Goal: Information Seeking & Learning: Learn about a topic

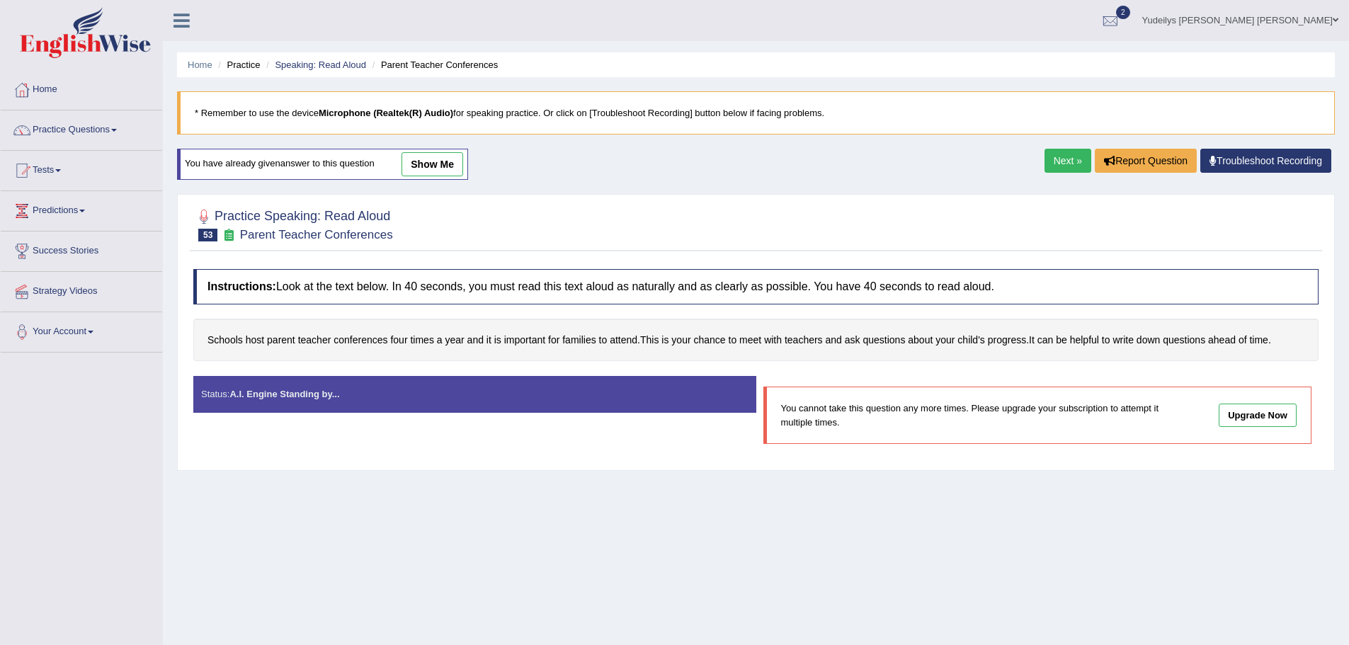
drag, startPoint x: 0, startPoint y: 0, endPoint x: 1056, endPoint y: 166, distance: 1068.6
click at [1056, 166] on link "Next »" at bounding box center [1067, 161] width 47 height 24
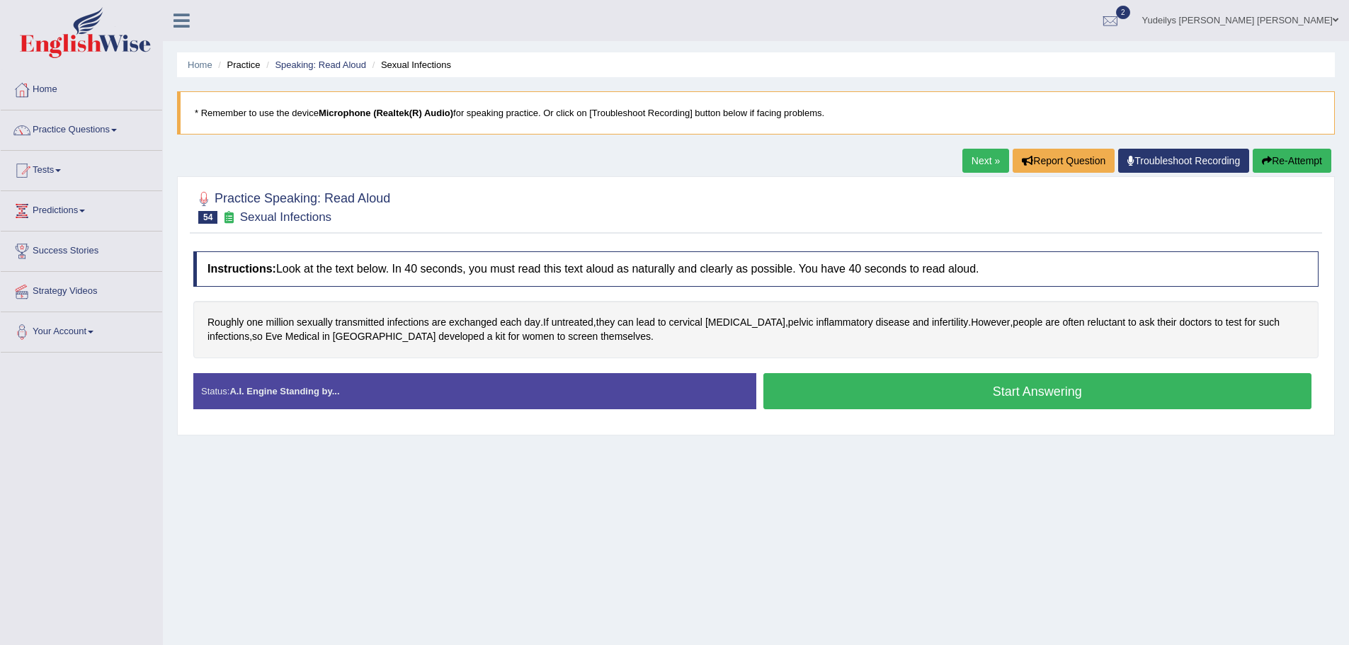
click at [1015, 393] on button "Start Answering" at bounding box center [1037, 391] width 549 height 36
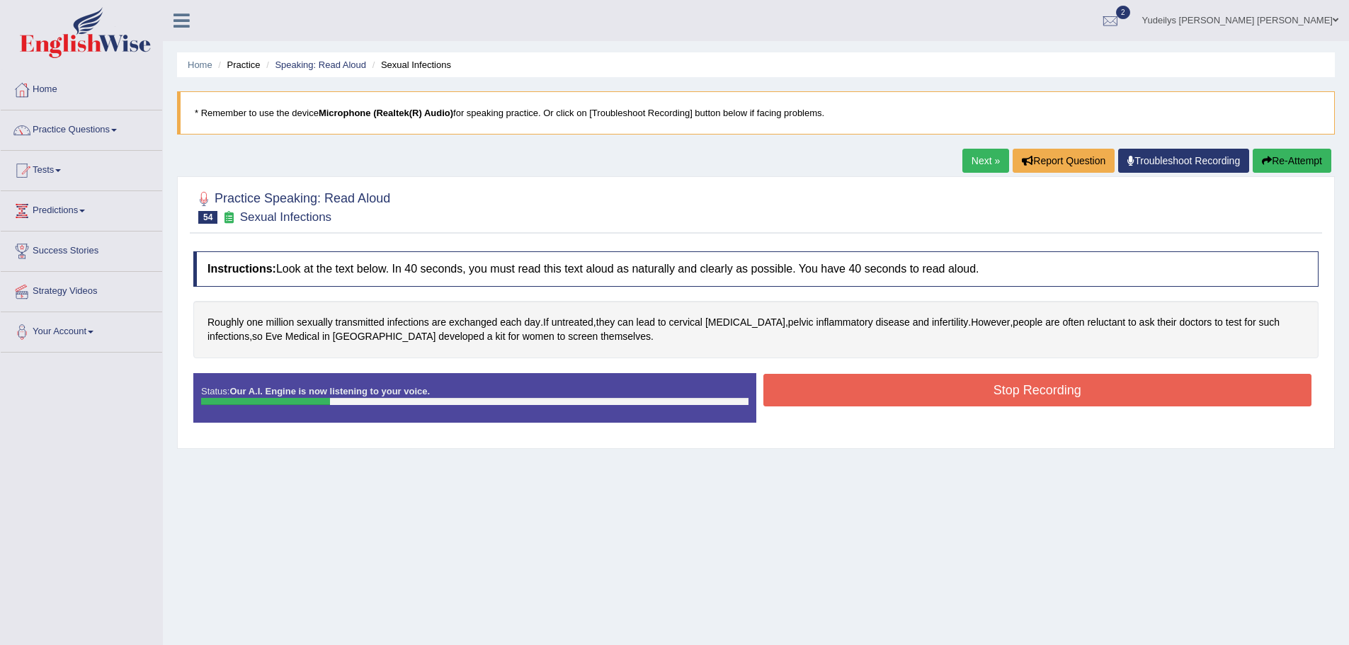
click at [1316, 165] on button "Re-Attempt" at bounding box center [1291, 161] width 79 height 24
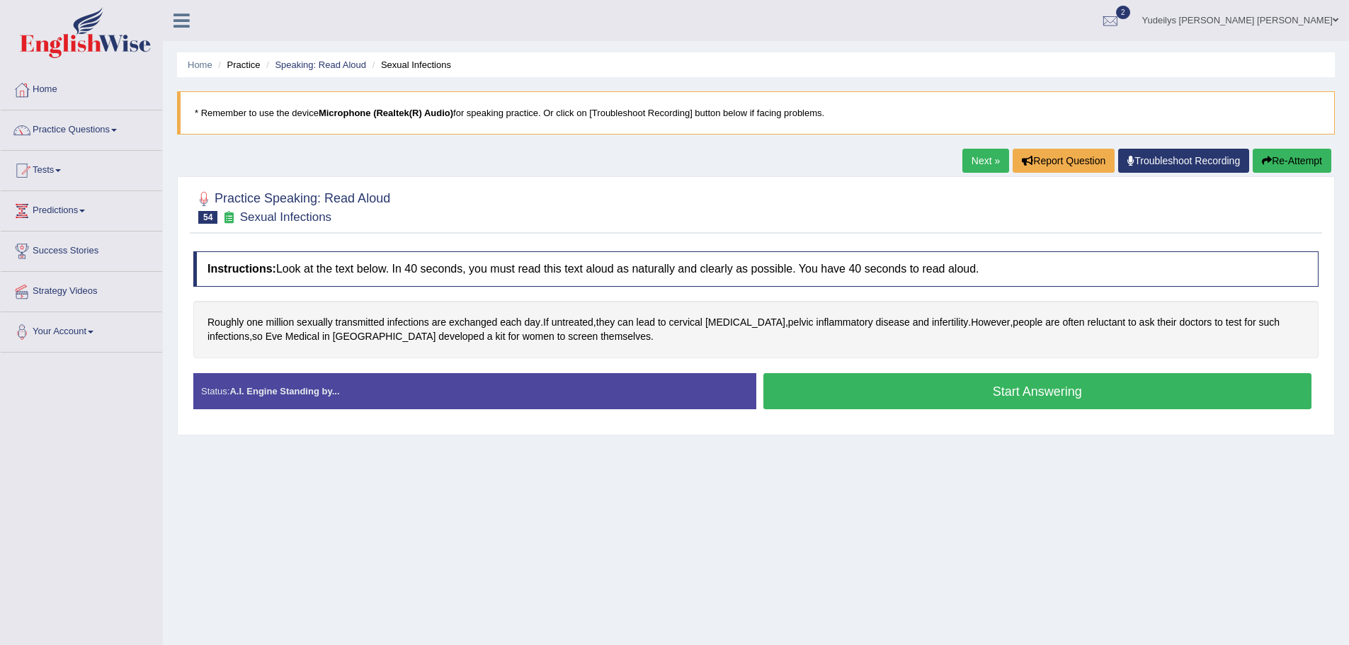
click at [938, 396] on button "Start Answering" at bounding box center [1037, 391] width 549 height 36
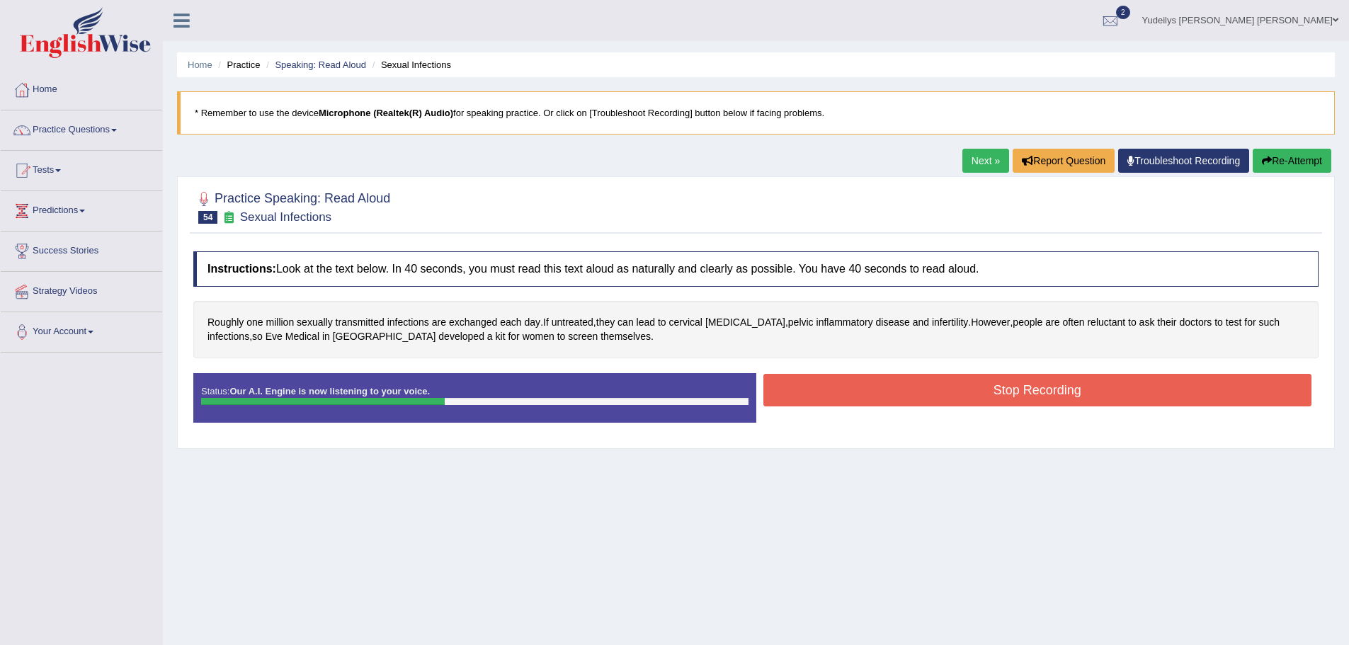
click at [1316, 163] on button "Re-Attempt" at bounding box center [1291, 161] width 79 height 24
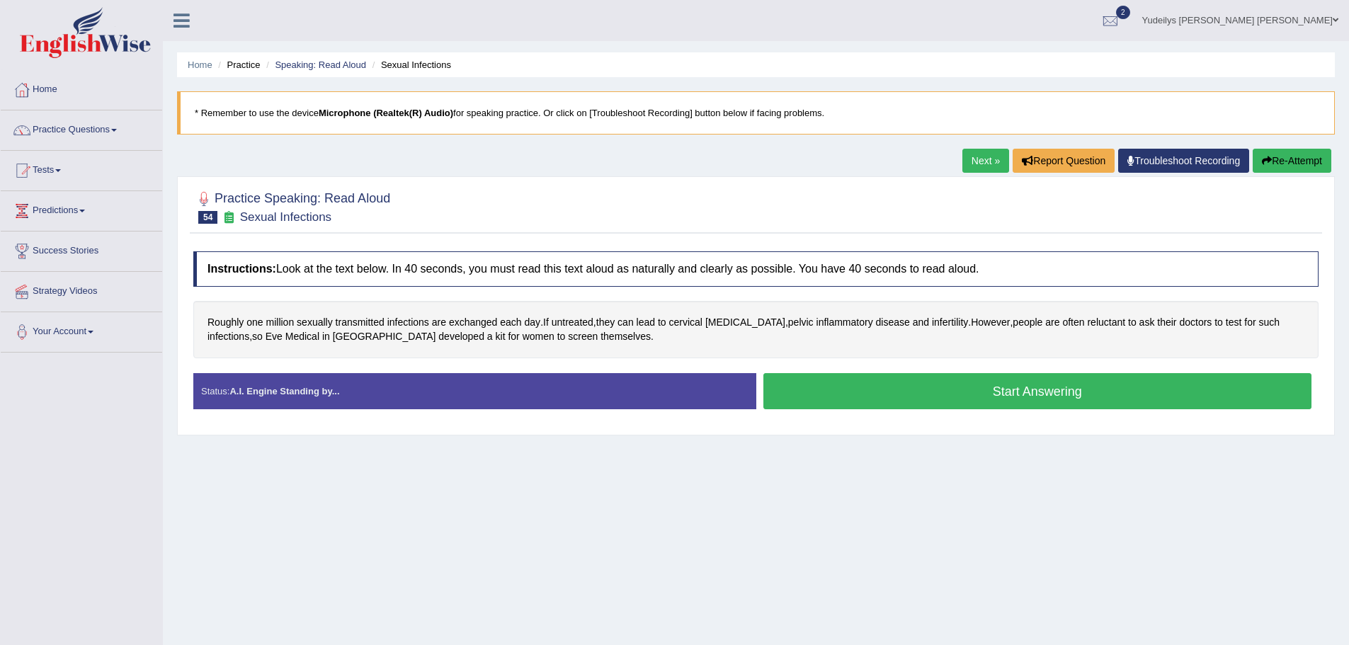
click at [1024, 388] on button "Start Answering" at bounding box center [1037, 391] width 549 height 36
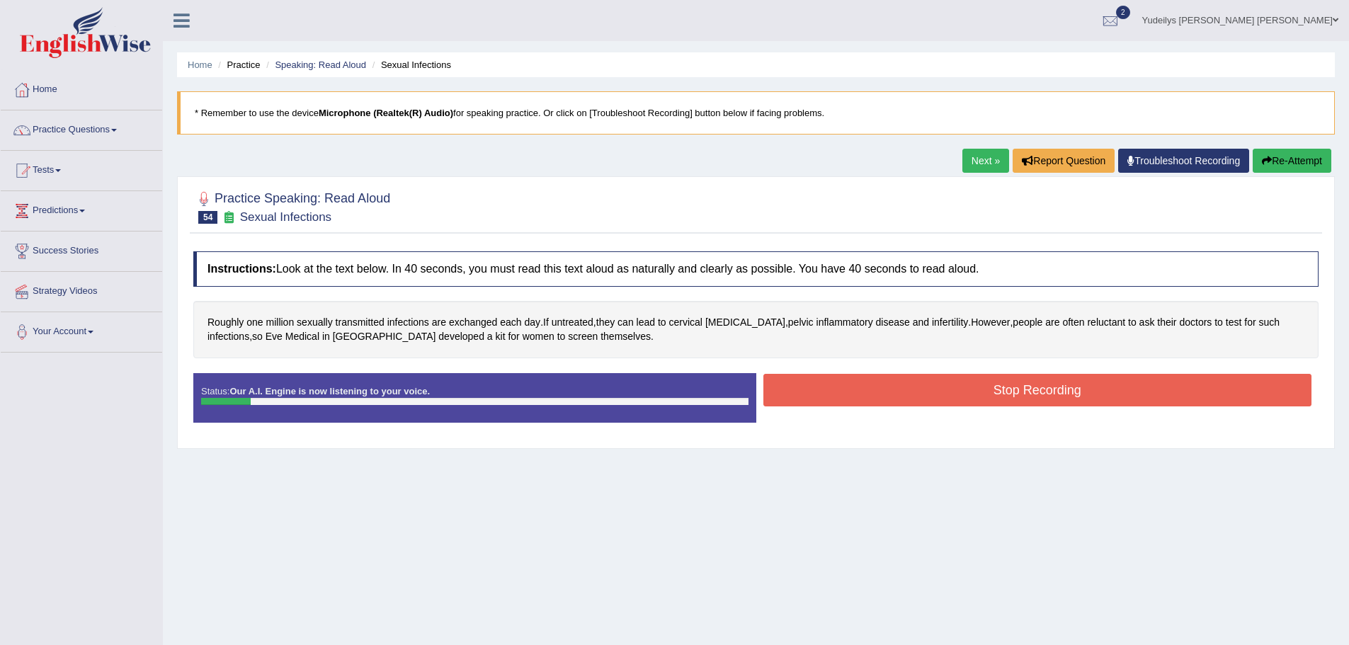
click at [1315, 163] on button "Re-Attempt" at bounding box center [1291, 161] width 79 height 24
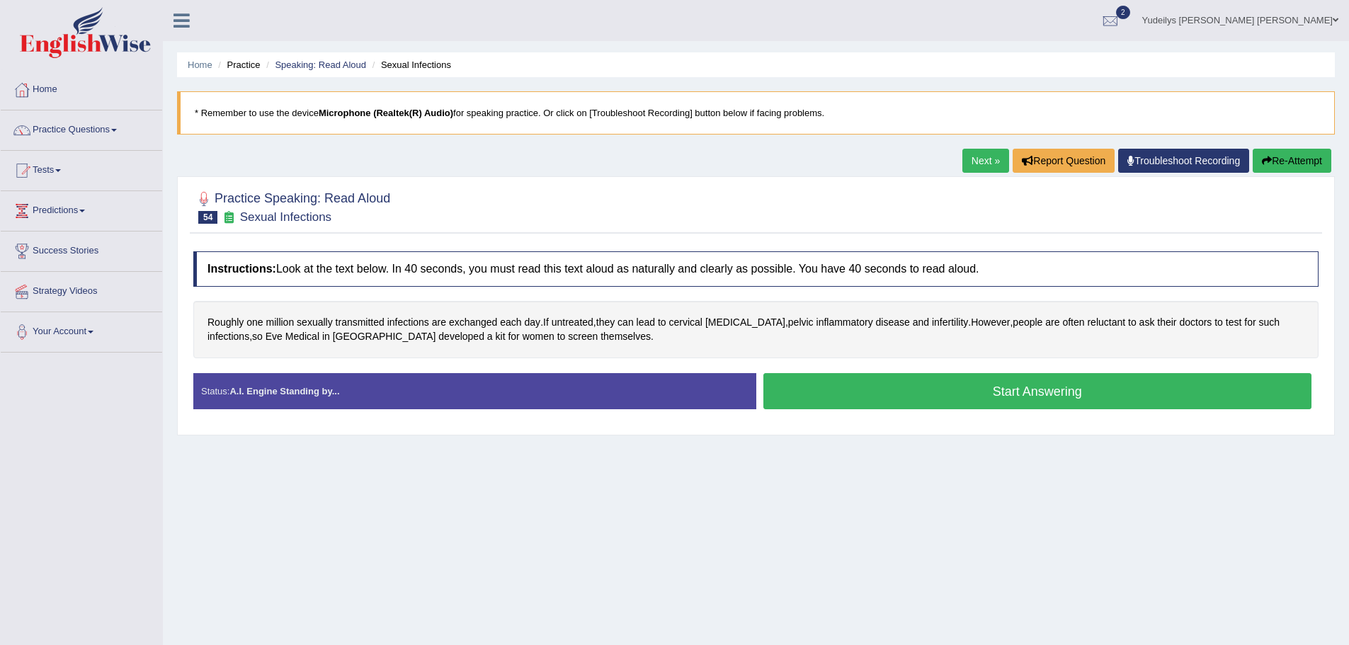
click at [1010, 398] on button "Start Answering" at bounding box center [1037, 391] width 549 height 36
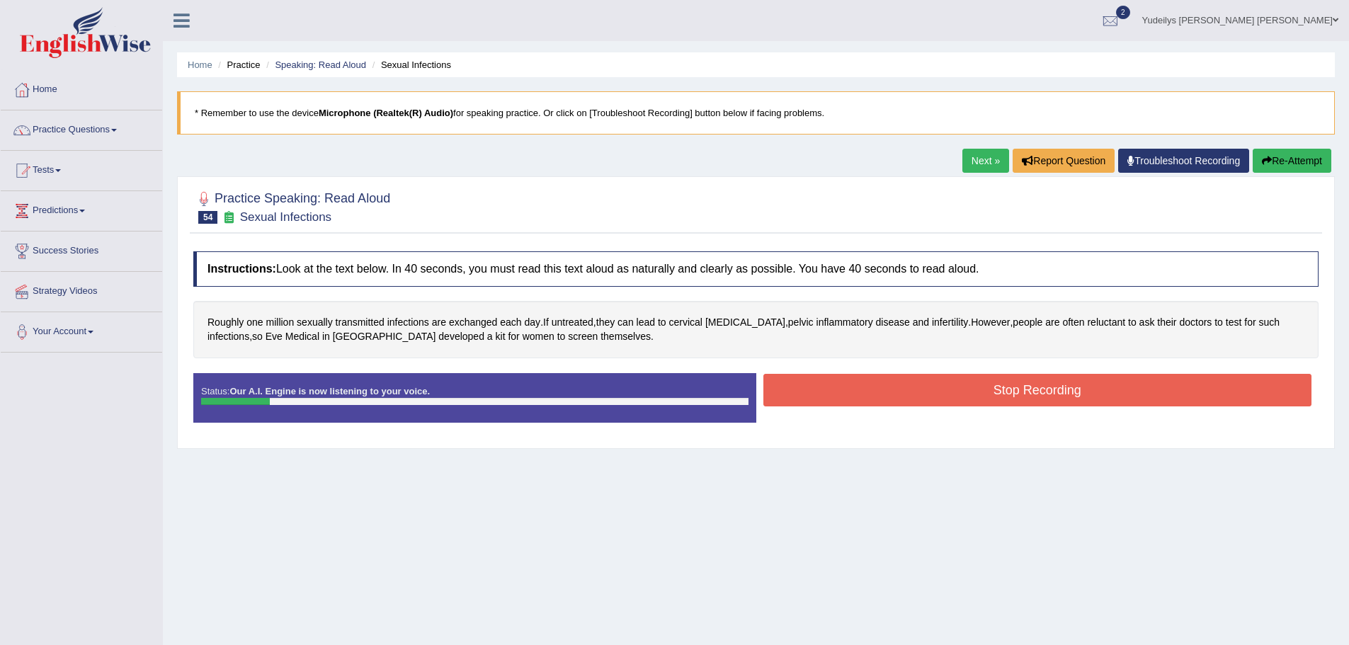
click at [1292, 159] on button "Re-Attempt" at bounding box center [1291, 161] width 79 height 24
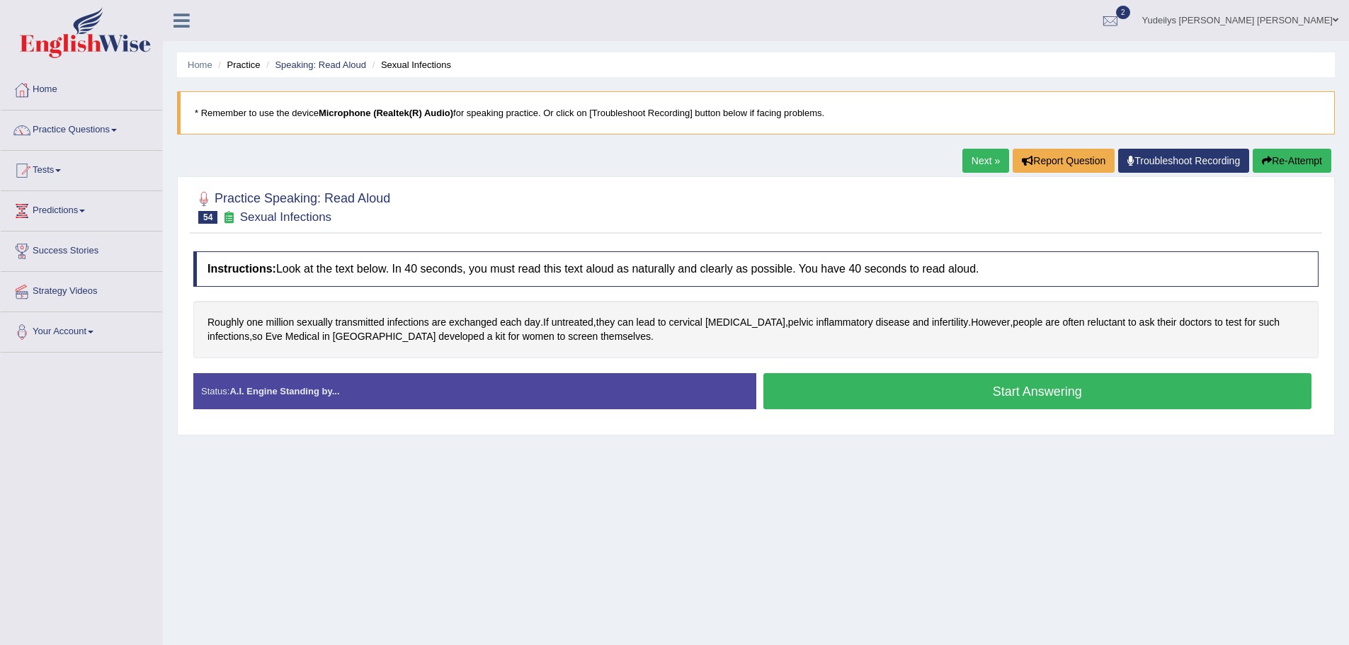
click at [903, 373] on button "Start Answering" at bounding box center [1037, 391] width 549 height 36
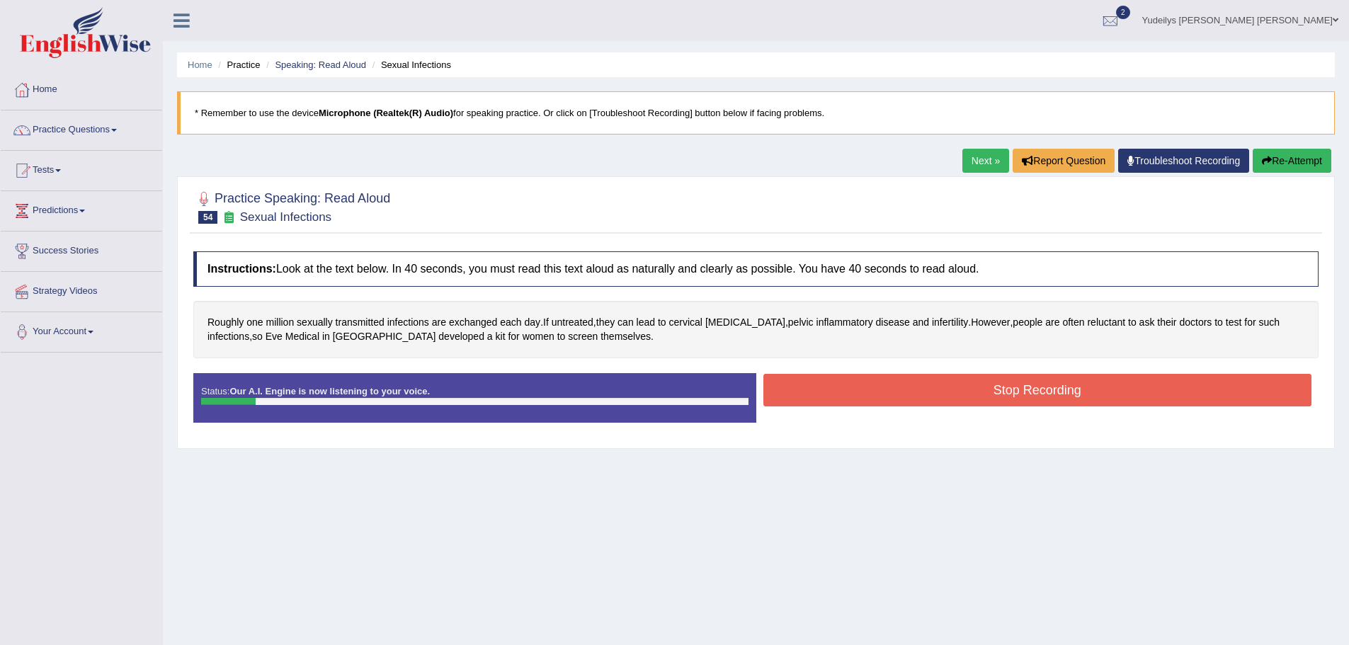
click at [1315, 142] on div "Home Practice Speaking: Read Aloud Sexual Infections * Remember to use the devi…" at bounding box center [756, 354] width 1186 height 708
click at [1313, 151] on button "Re-Attempt" at bounding box center [1291, 161] width 79 height 24
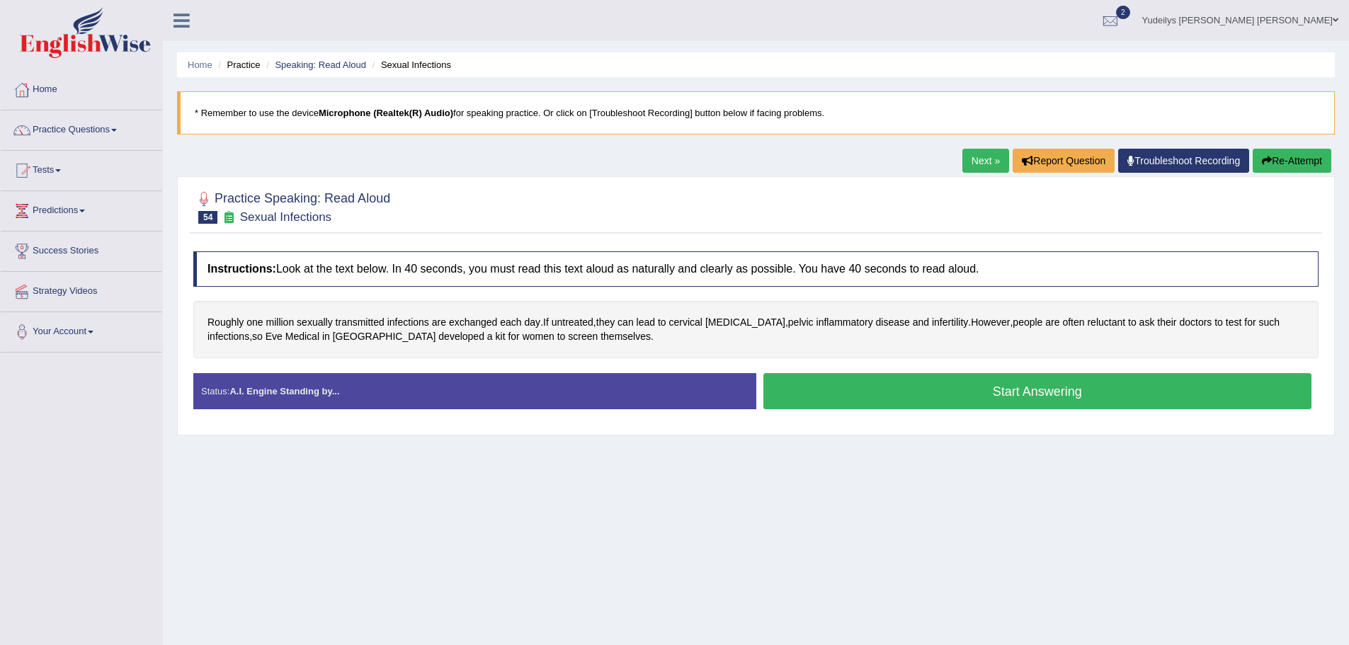
click at [1031, 389] on button "Start Answering" at bounding box center [1037, 391] width 549 height 36
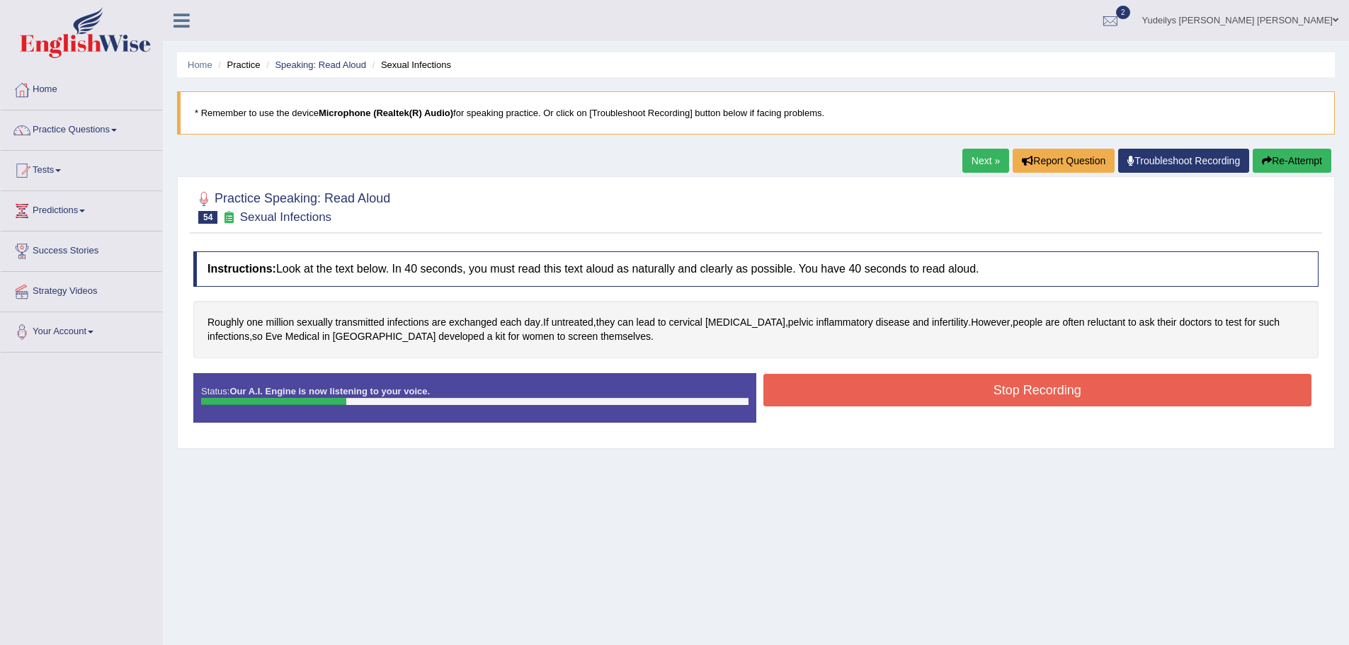
drag, startPoint x: 1319, startPoint y: 151, endPoint x: 1311, endPoint y: 151, distance: 7.8
click at [1311, 151] on button "Re-Attempt" at bounding box center [1291, 161] width 79 height 24
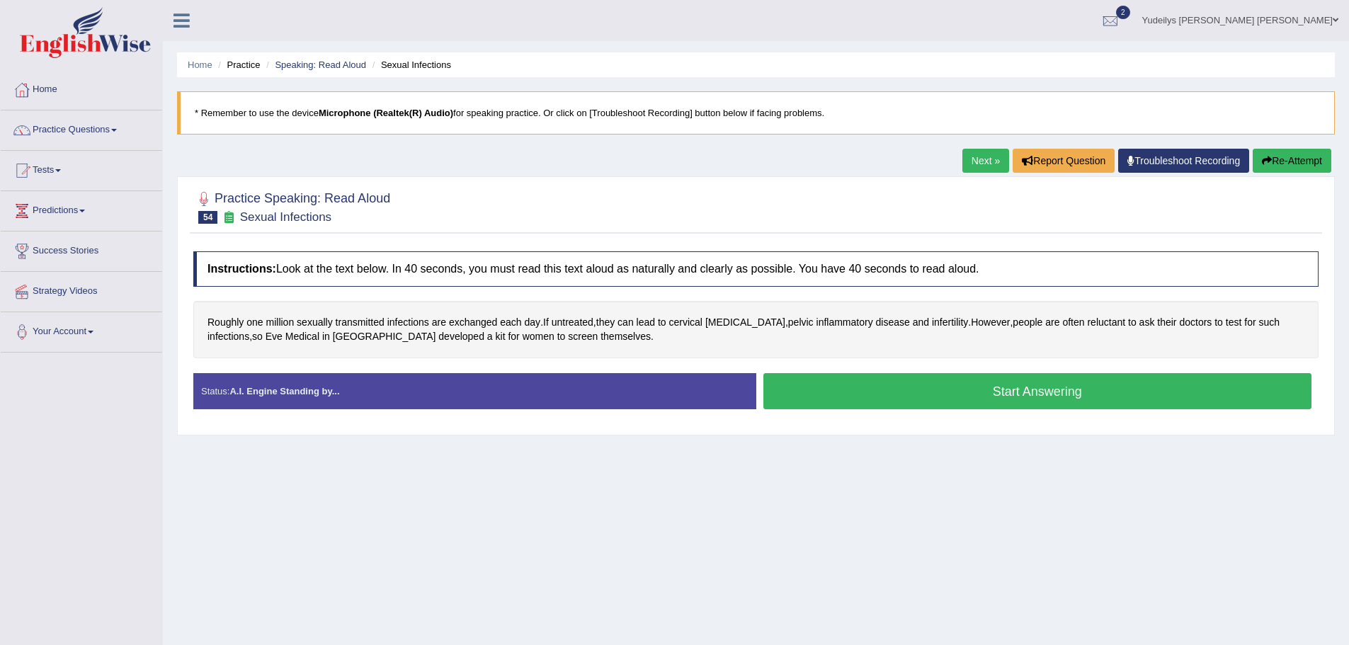
click at [1013, 386] on button "Start Answering" at bounding box center [1037, 391] width 549 height 36
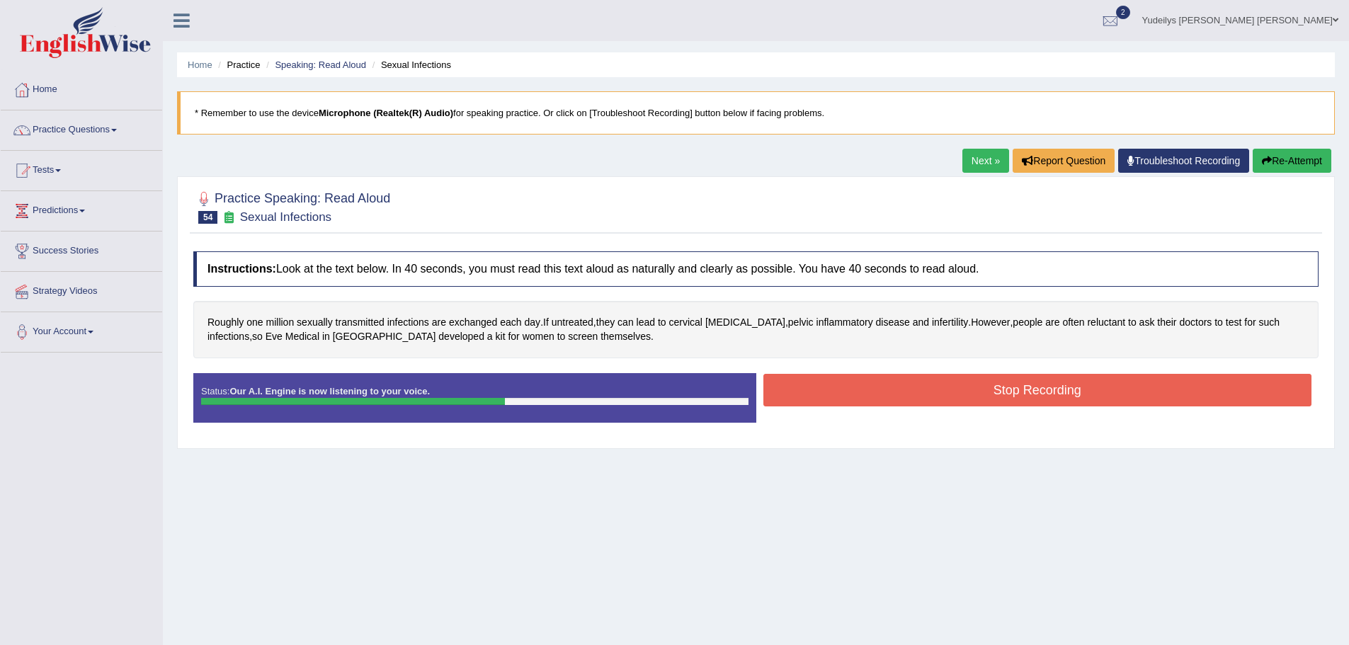
click at [925, 376] on button "Stop Recording" at bounding box center [1037, 390] width 549 height 33
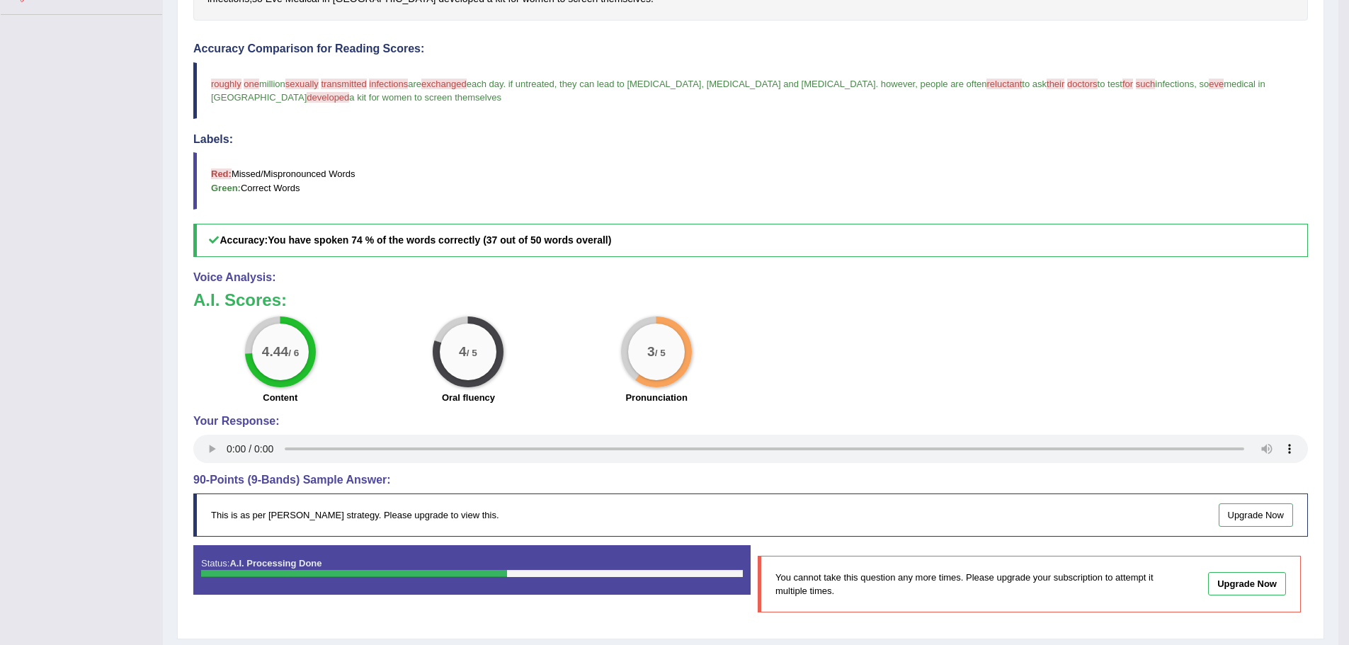
scroll to position [378, 0]
